Goal: Transaction & Acquisition: Purchase product/service

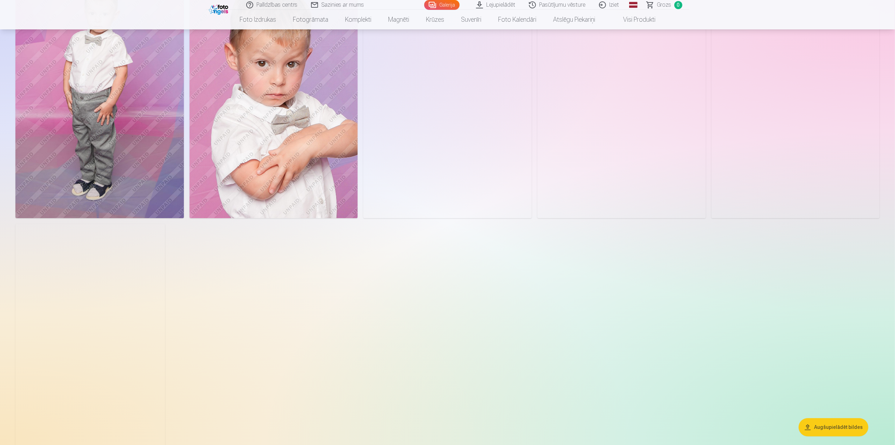
scroll to position [1927, 0]
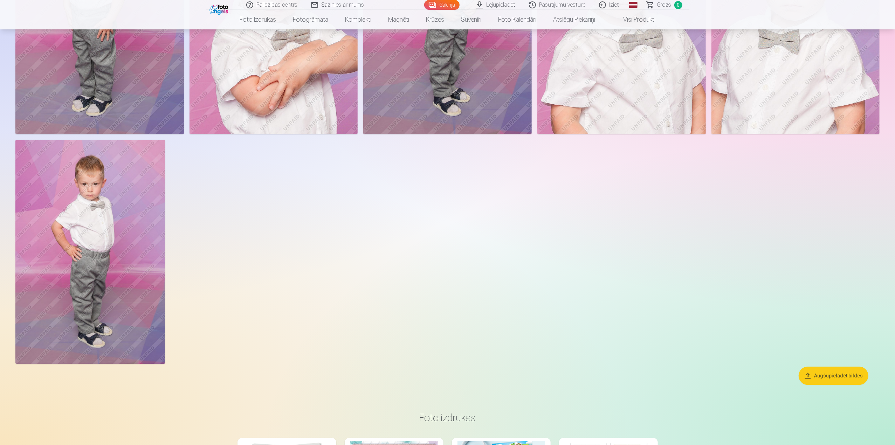
click at [83, 199] on img at bounding box center [90, 252] width 150 height 224
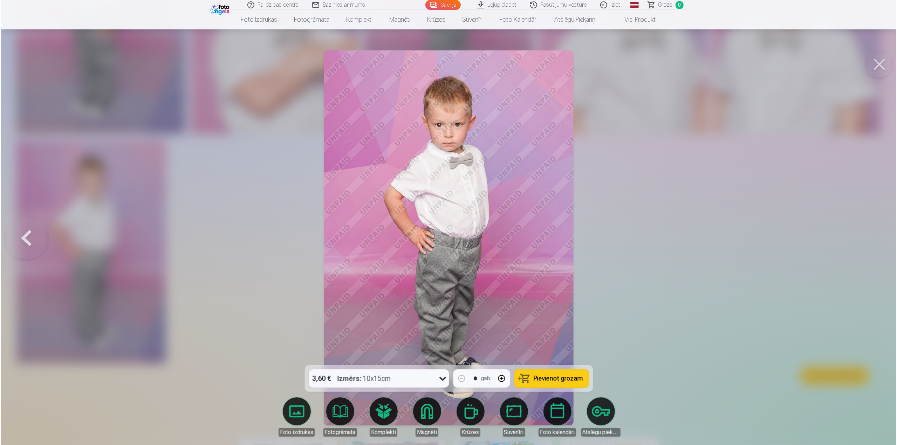
scroll to position [1930, 0]
click at [26, 237] on button at bounding box center [25, 238] width 45 height 241
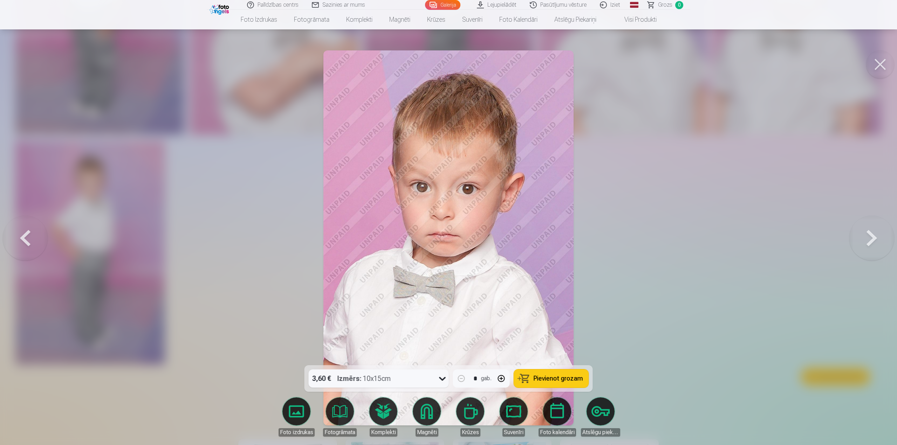
click at [26, 237] on button at bounding box center [25, 238] width 45 height 241
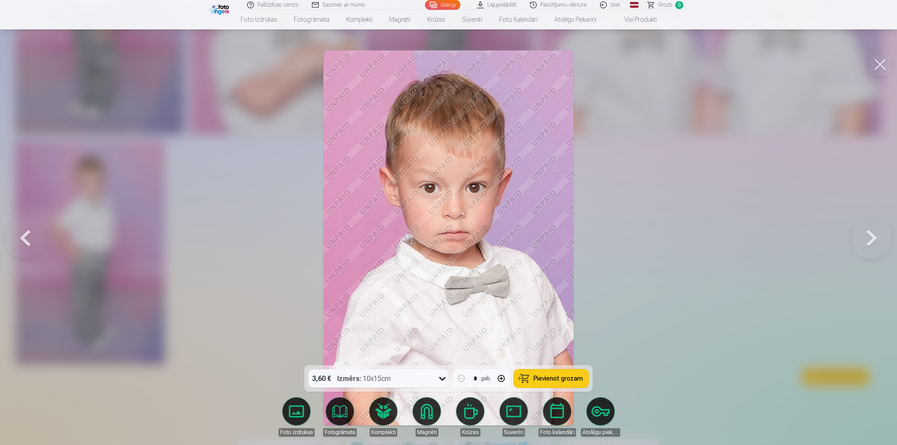
click at [26, 237] on button at bounding box center [25, 238] width 45 height 241
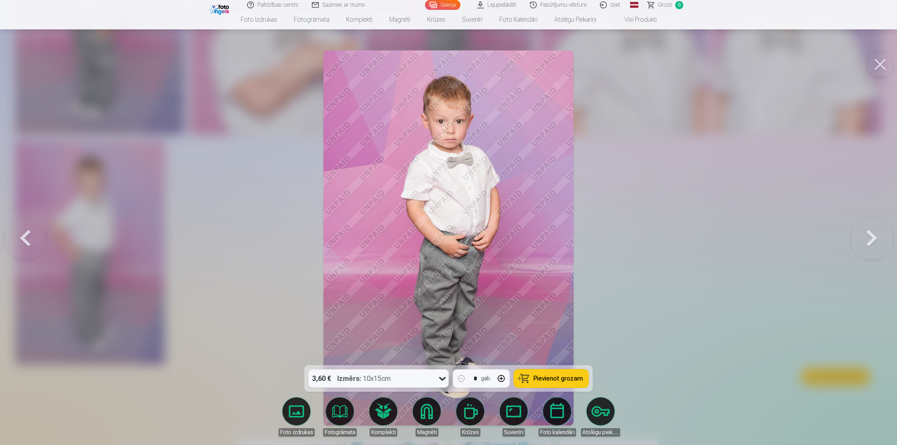
click at [26, 237] on button at bounding box center [25, 238] width 45 height 241
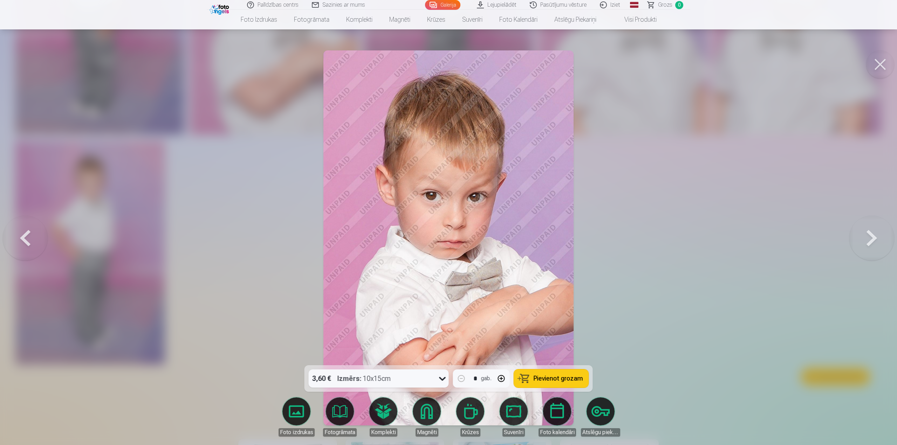
click at [26, 237] on button at bounding box center [25, 238] width 45 height 241
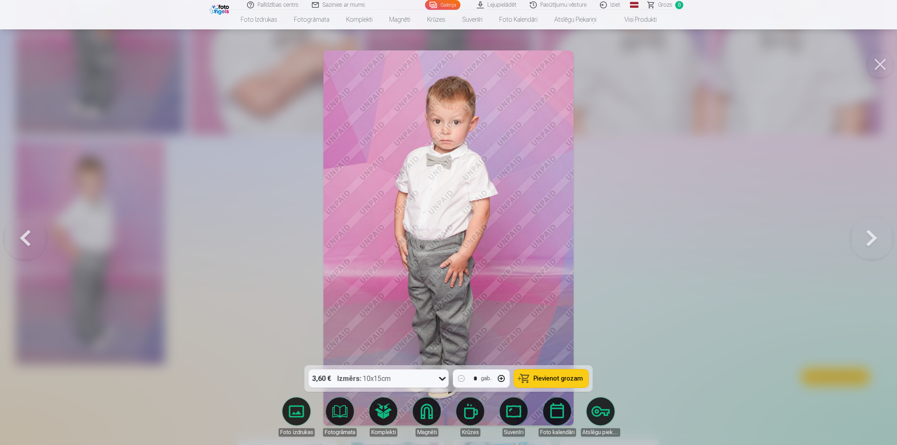
click at [26, 237] on button at bounding box center [25, 238] width 45 height 241
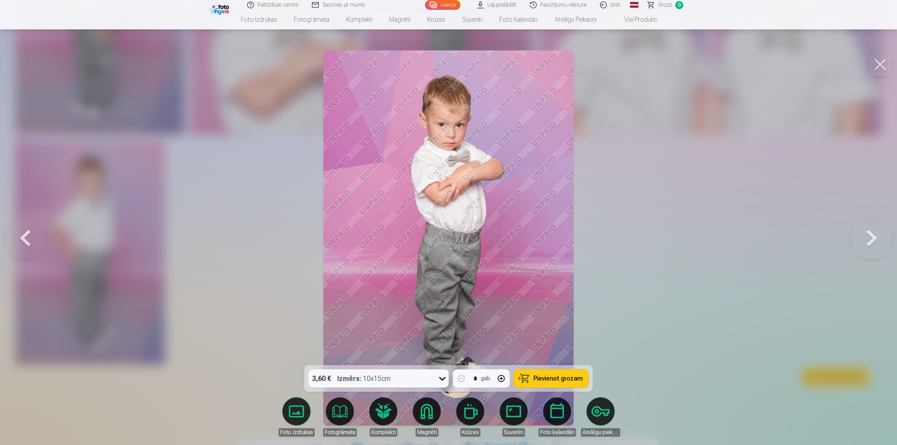
click at [26, 237] on button at bounding box center [25, 238] width 45 height 241
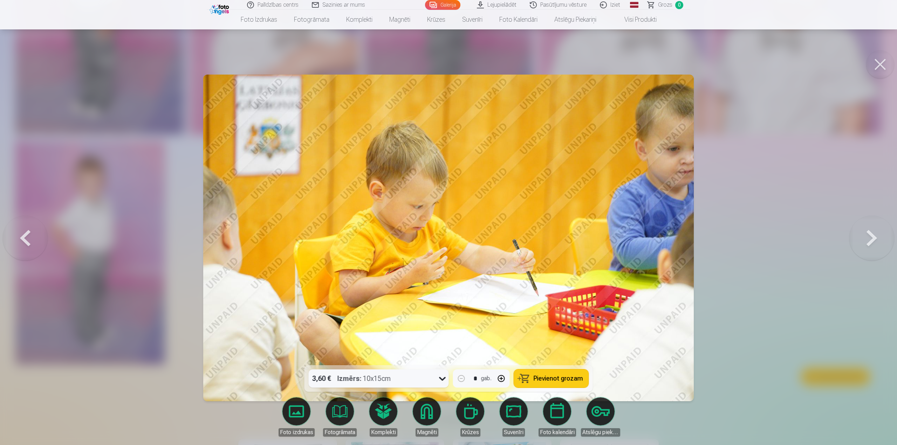
click at [26, 237] on button at bounding box center [25, 238] width 45 height 241
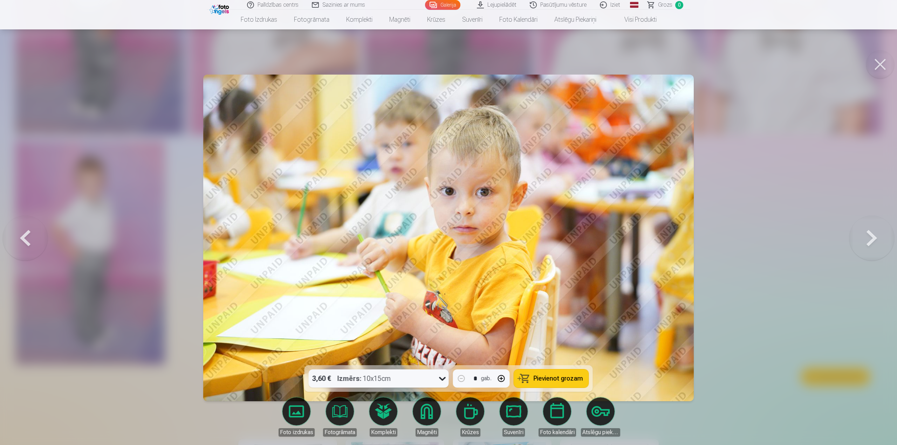
click at [26, 237] on button at bounding box center [25, 238] width 45 height 241
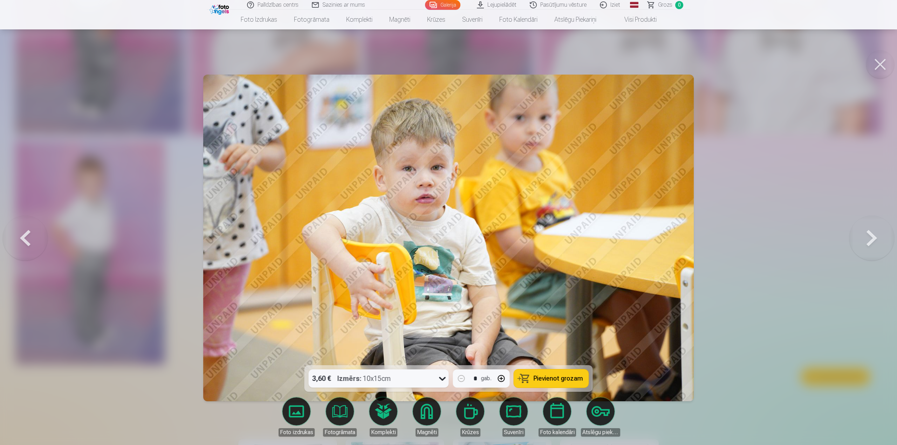
click at [26, 237] on button at bounding box center [25, 238] width 45 height 241
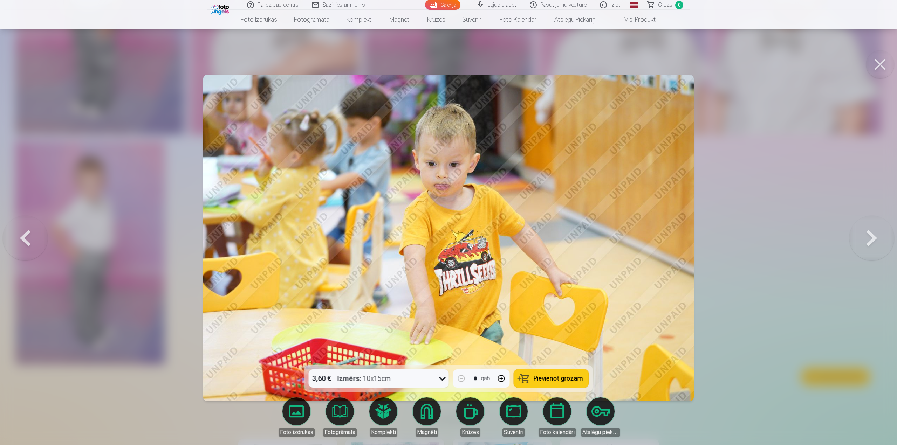
click at [26, 237] on button at bounding box center [25, 238] width 45 height 241
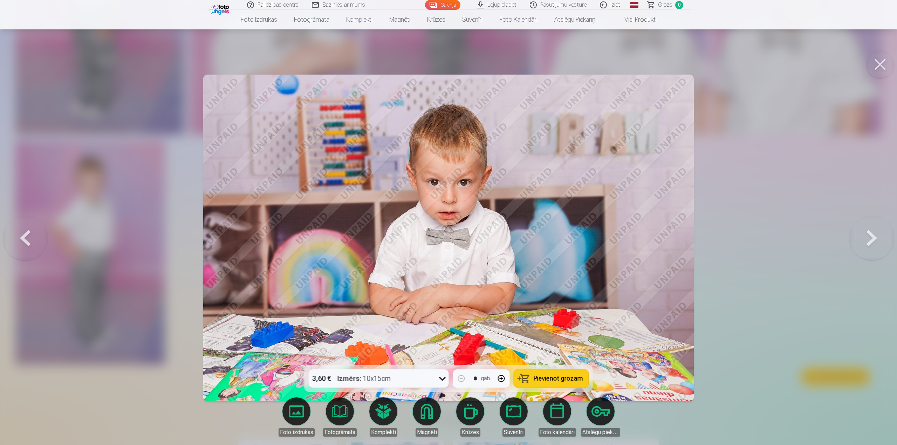
click at [26, 237] on button at bounding box center [25, 238] width 45 height 241
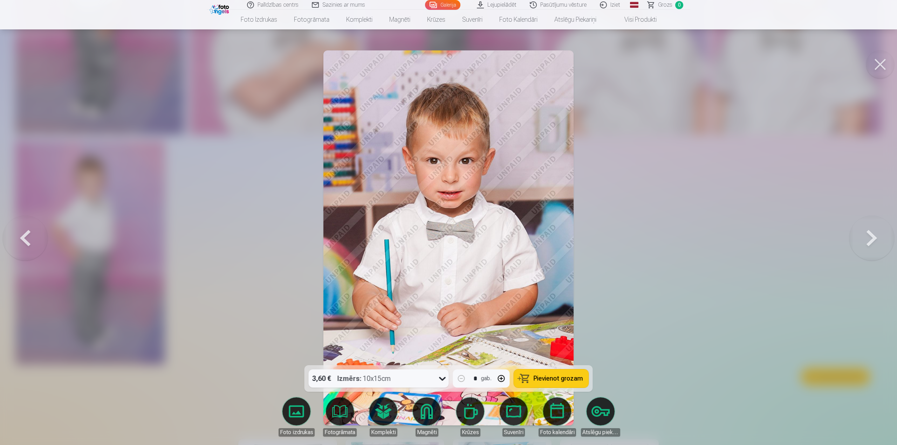
click at [26, 237] on button at bounding box center [25, 238] width 45 height 241
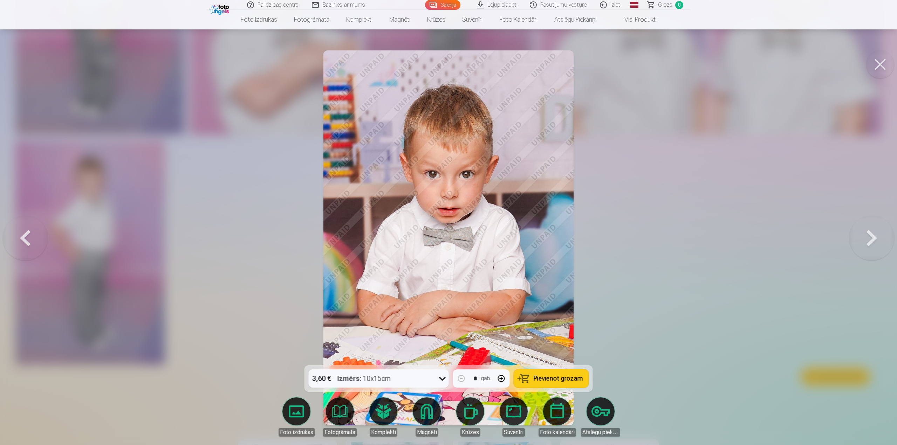
click at [26, 237] on button at bounding box center [25, 238] width 45 height 241
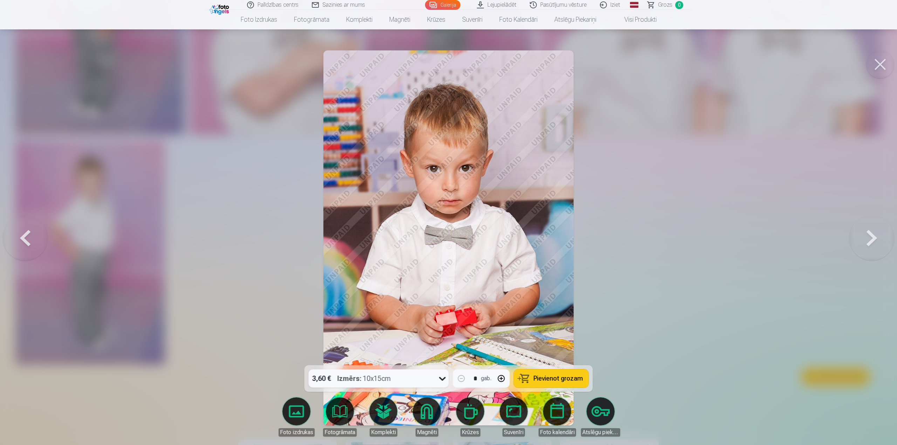
click at [26, 237] on button at bounding box center [25, 238] width 45 height 241
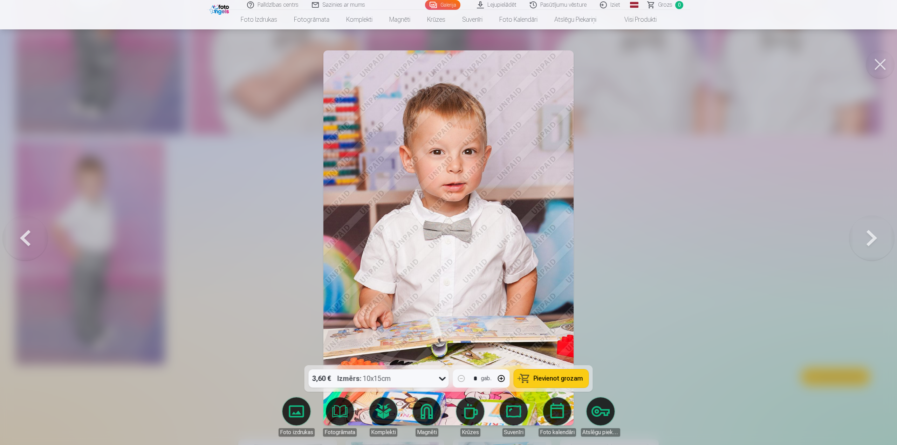
click at [26, 237] on button at bounding box center [25, 238] width 45 height 241
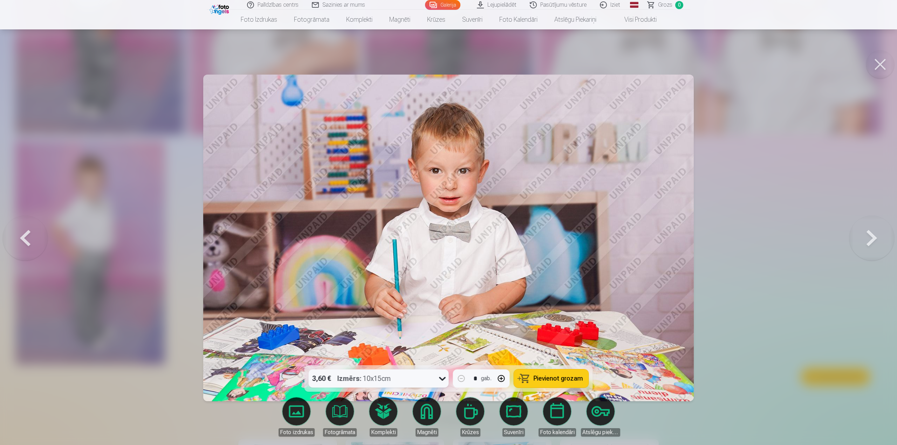
click at [26, 237] on button at bounding box center [25, 238] width 45 height 241
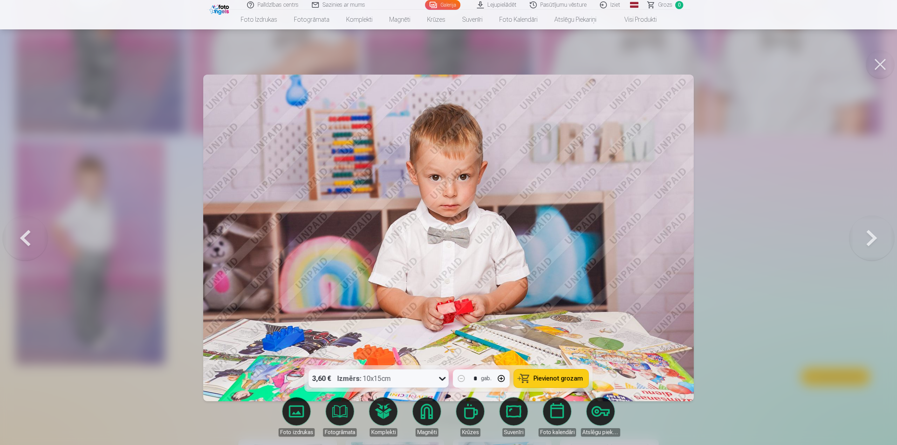
click at [26, 237] on button at bounding box center [25, 238] width 45 height 241
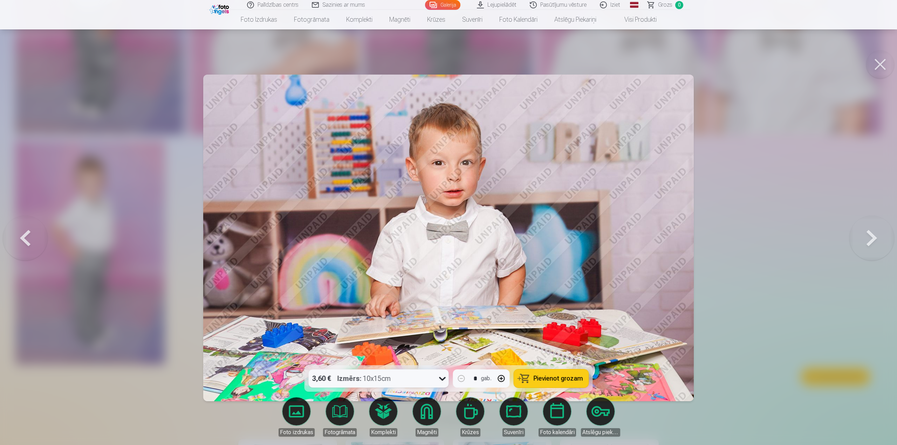
click at [26, 237] on button at bounding box center [25, 238] width 45 height 241
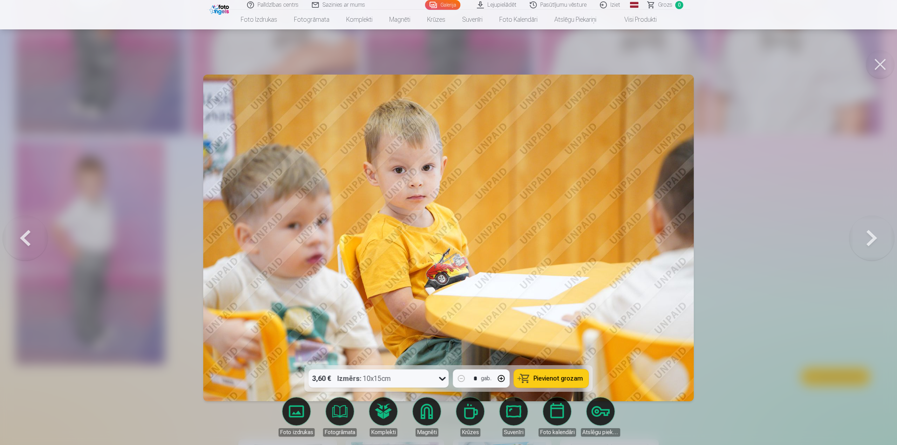
click at [26, 237] on button at bounding box center [25, 238] width 45 height 241
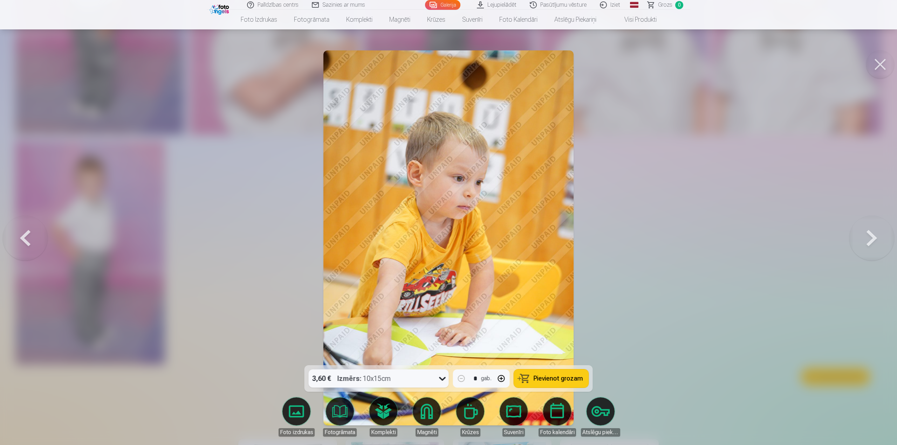
click at [26, 237] on button at bounding box center [25, 238] width 45 height 241
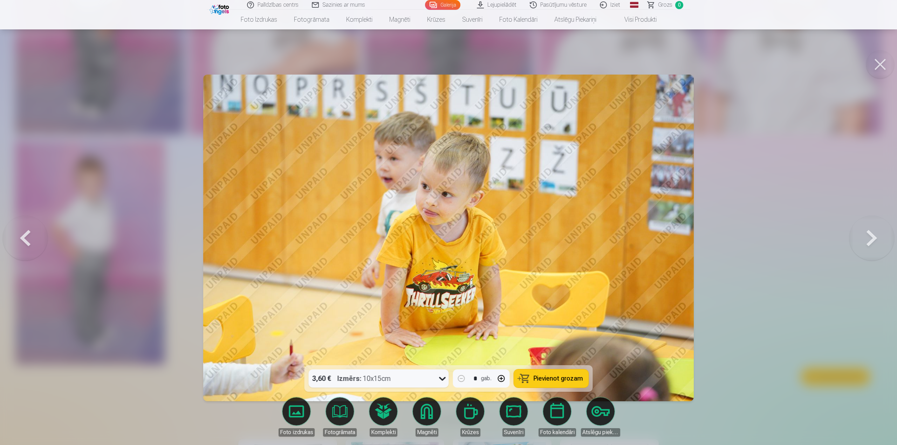
click at [26, 237] on button at bounding box center [25, 238] width 45 height 241
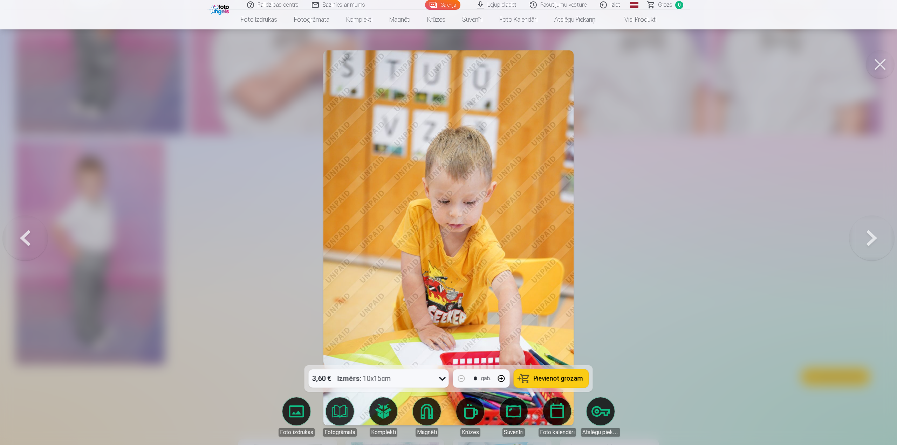
click at [26, 237] on button at bounding box center [25, 238] width 45 height 241
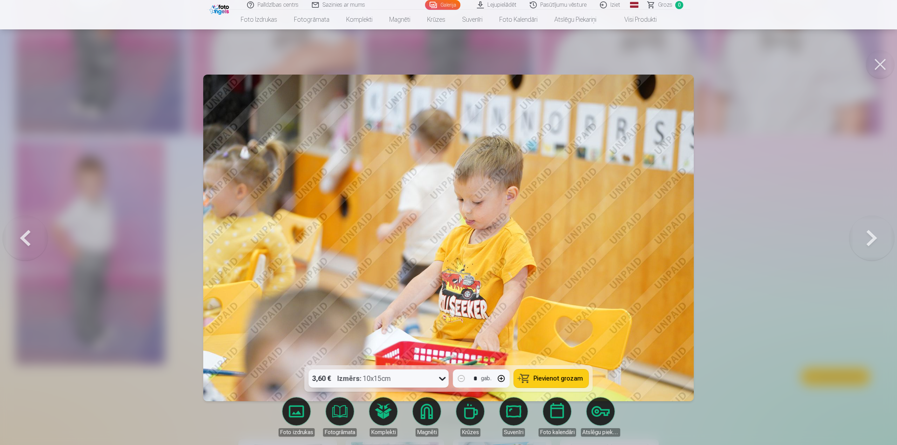
click at [26, 237] on button at bounding box center [25, 238] width 45 height 241
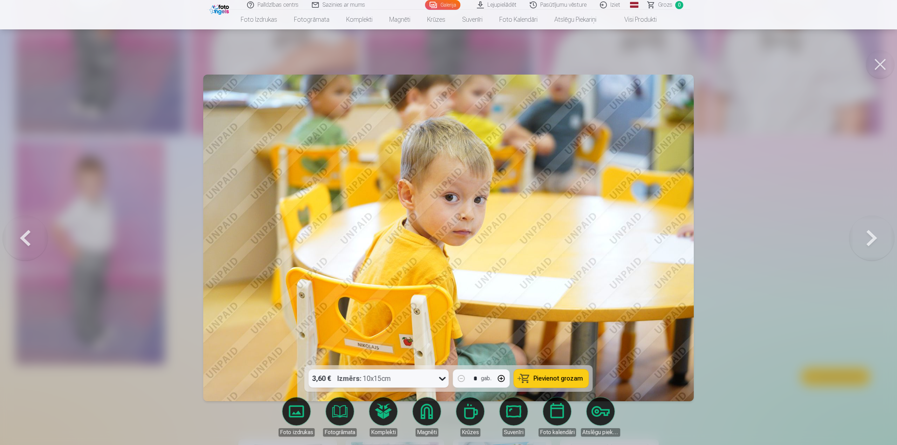
click at [26, 237] on button at bounding box center [25, 238] width 45 height 241
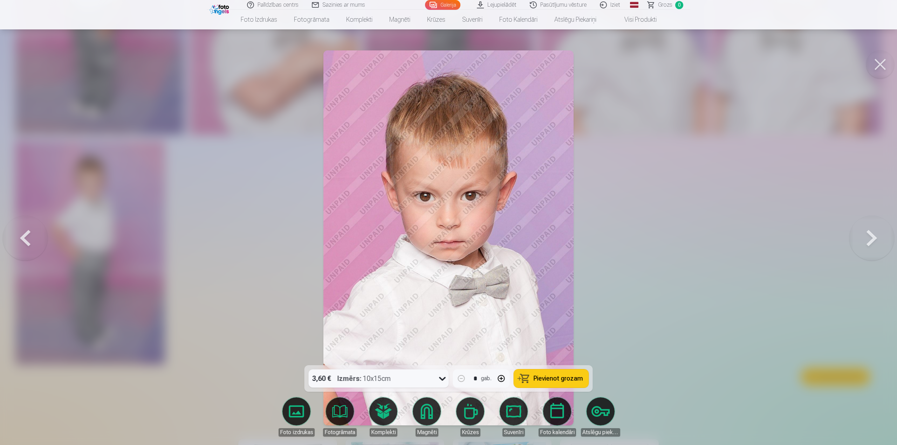
click at [26, 237] on button at bounding box center [25, 238] width 45 height 241
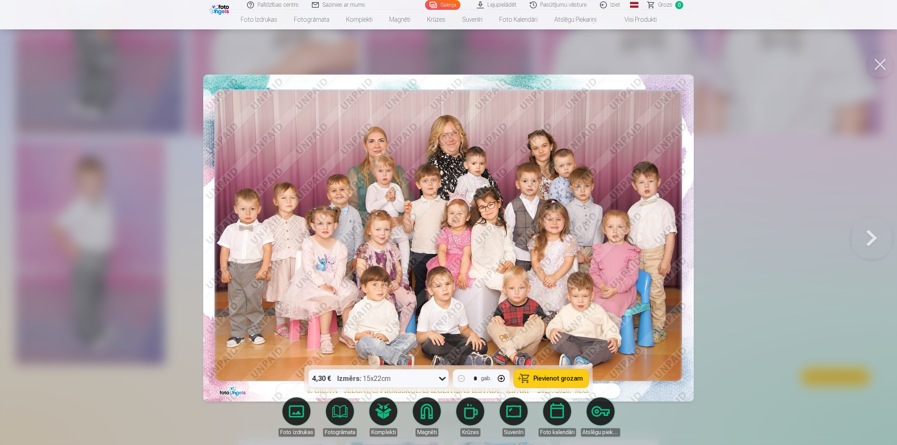
click at [877, 67] on button at bounding box center [880, 64] width 28 height 28
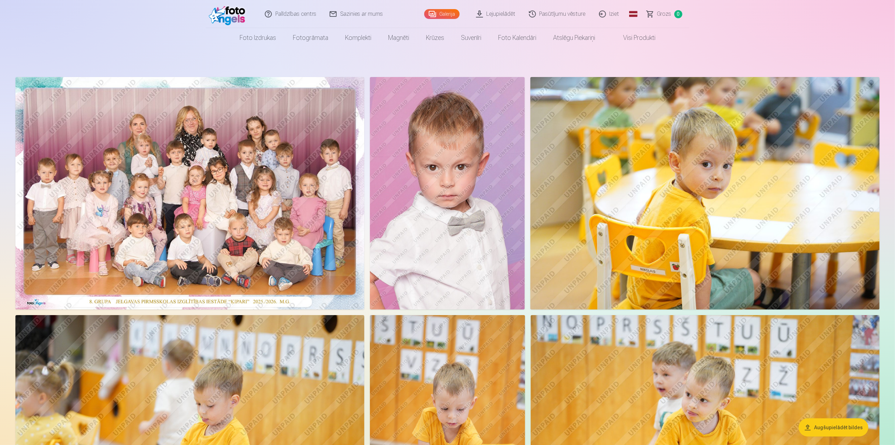
click at [221, 177] on img at bounding box center [189, 193] width 349 height 233
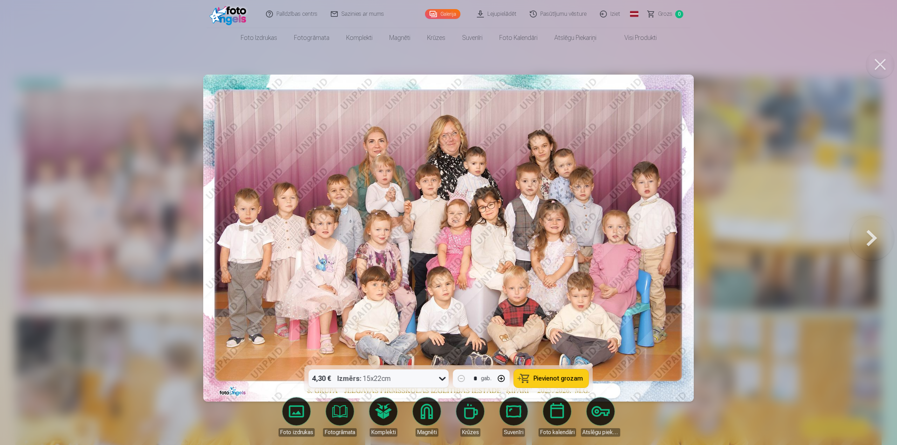
click at [445, 378] on icon at bounding box center [442, 379] width 7 height 4
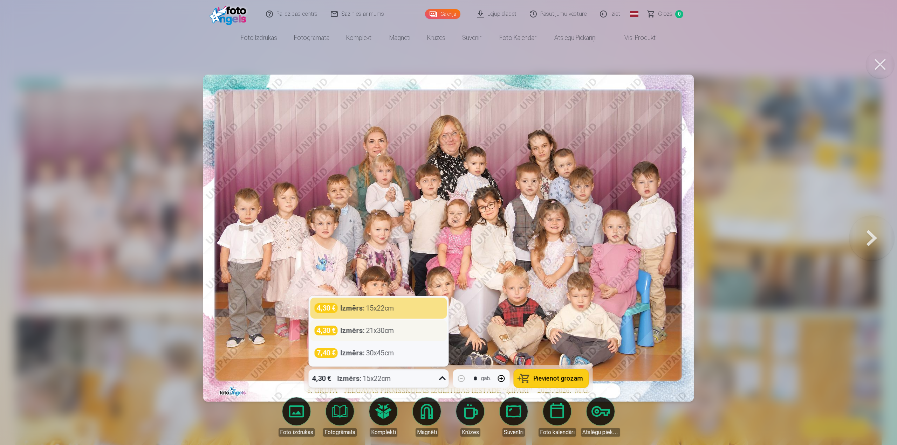
click at [407, 328] on div "4,30 € Izmērs : 21x30cm" at bounding box center [379, 331] width 128 height 10
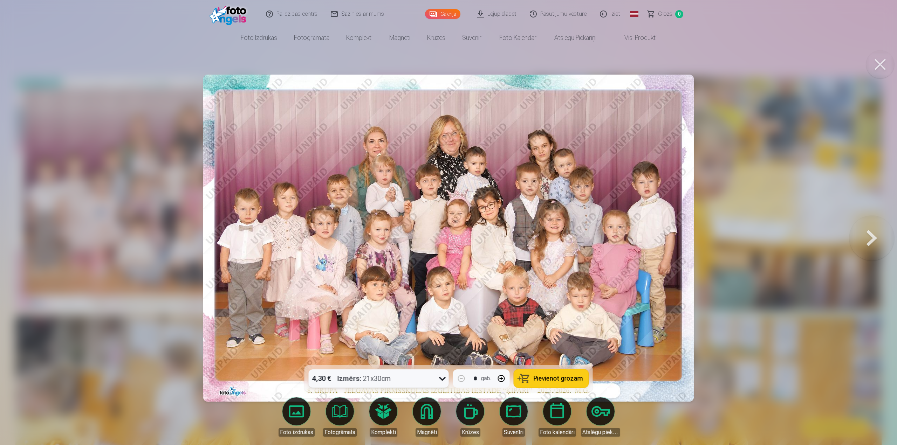
click at [555, 376] on span "Pievienot grozam" at bounding box center [558, 379] width 49 height 6
click at [875, 61] on button at bounding box center [880, 64] width 28 height 28
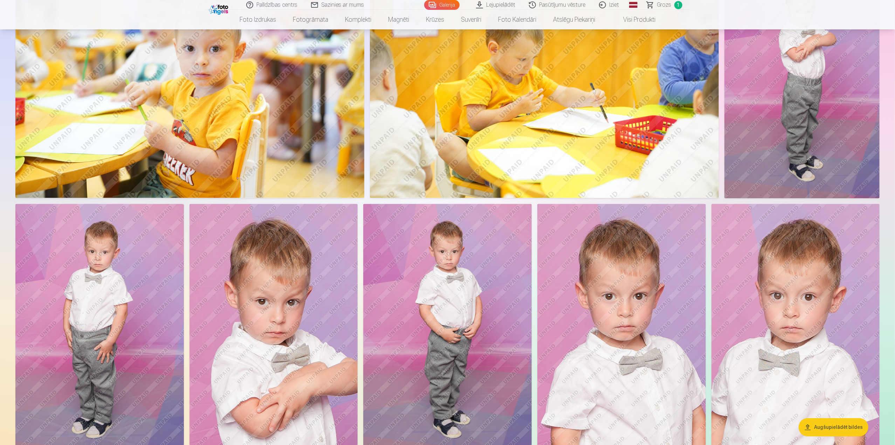
scroll to position [1682, 0]
